Goal: Task Accomplishment & Management: Complete application form

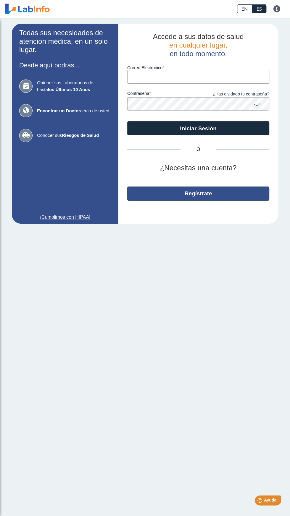
click at [236, 197] on button "Regístrate" at bounding box center [198, 194] width 142 height 14
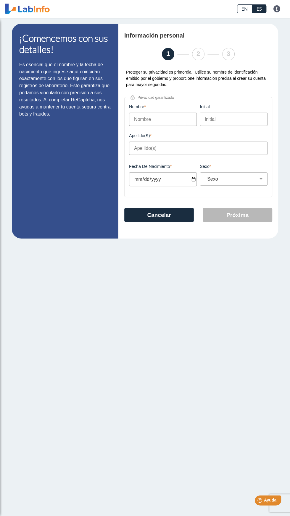
click at [182, 329] on main "¡Comencemos con sus detalles! Es esencial que el nombre y la fecha de nacimient…" at bounding box center [145, 267] width 290 height 499
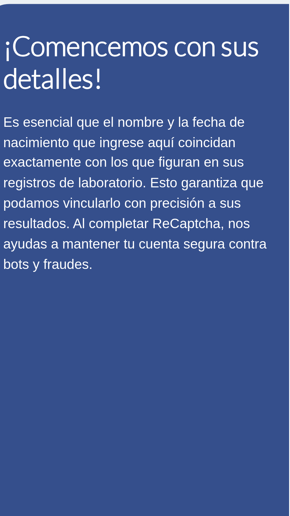
scroll to position [1, 0]
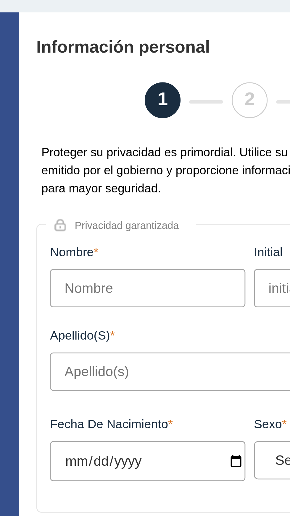
click at [158, 117] on input "Nombre" at bounding box center [163, 119] width 68 height 13
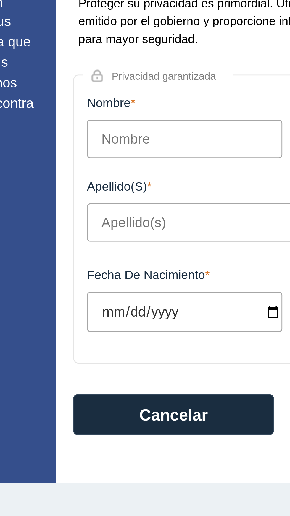
type input "[PERSON_NAME]"
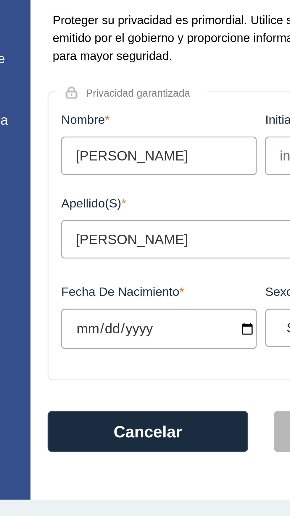
click at [157, 178] on input "Fecha de Nacimiento" at bounding box center [163, 179] width 68 height 14
